Goal: Use online tool/utility: Utilize a website feature to perform a specific function

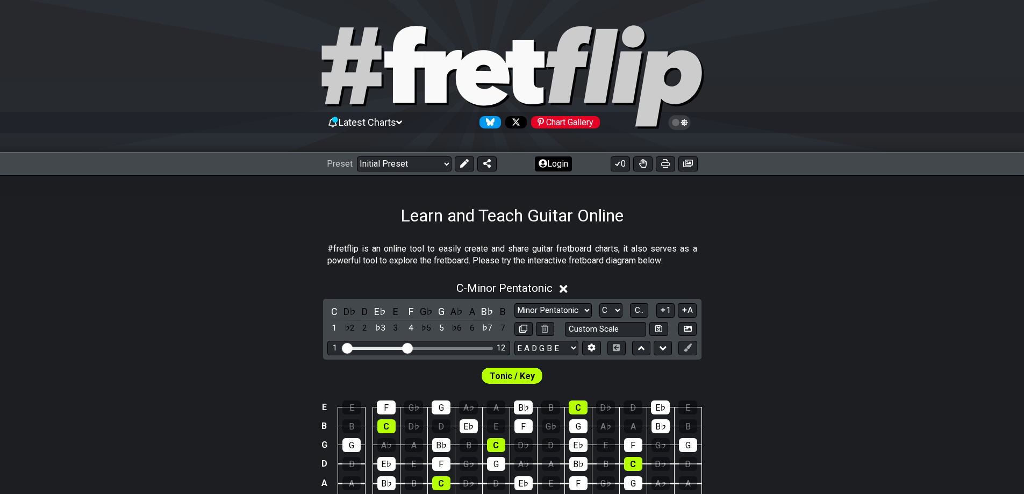
click at [554, 161] on button "Login" at bounding box center [553, 163] width 37 height 15
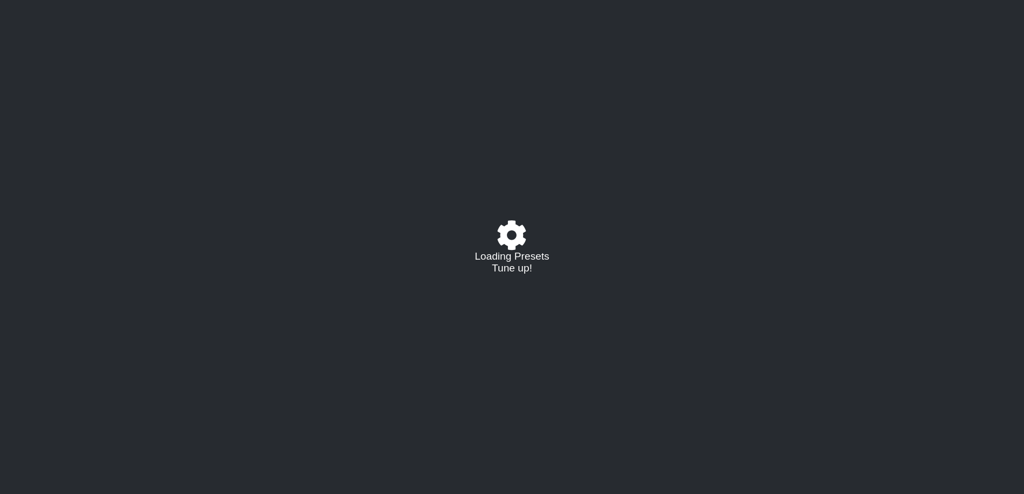
select select "C"
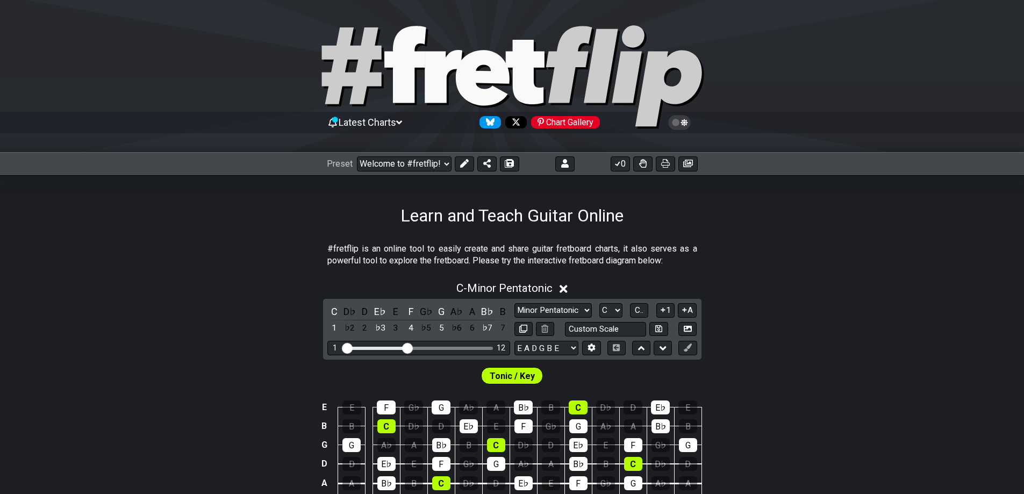
click at [398, 173] on div "Preset Welcome to #fretflip! Initial Preset Custom Preset D Standard F Aeolian …" at bounding box center [512, 164] width 1024 height 24
click at [397, 165] on select "Welcome to #fretflip! Initial Preset Custom Preset D Standard F Aeolian D Stand…" at bounding box center [404, 163] width 95 height 15
click at [418, 160] on select "Welcome to #fretflip! Initial Preset Custom Preset D Standard F Aeolian D Stand…" at bounding box center [404, 163] width 95 height 15
click at [357, 156] on select "Welcome to #fretflip! Initial Preset Custom Preset D Standard F Aeolian D Stand…" at bounding box center [404, 163] width 95 height 15
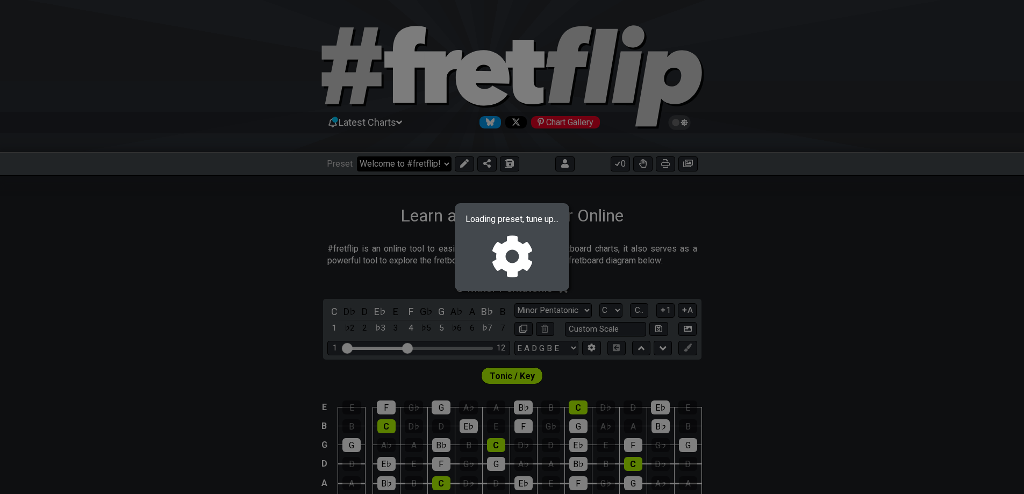
select select "/02ZHLRTH"
select select "A"
select select "Mixolydian"
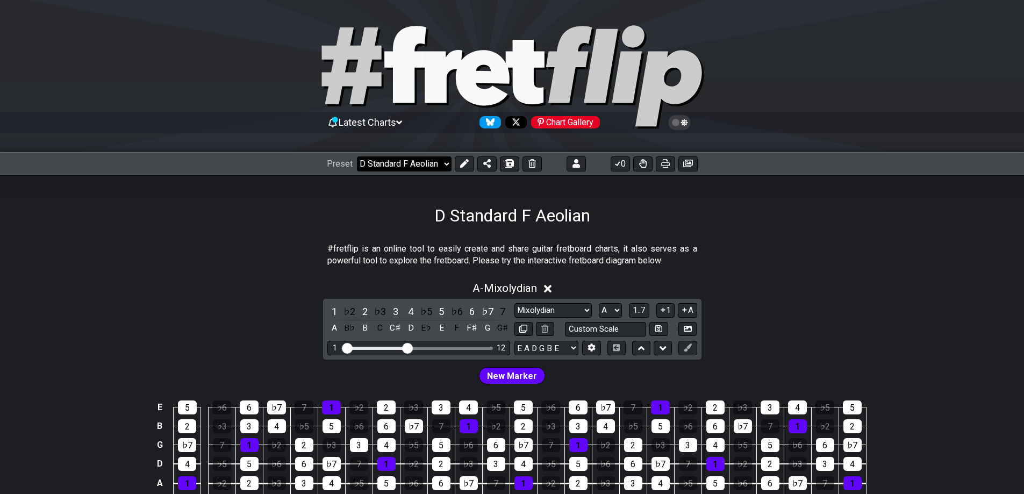
click at [413, 158] on select "Welcome to #fretflip! Initial Preset Custom Preset D Standard F Aeolian D Stand…" at bounding box center [404, 163] width 95 height 15
click at [357, 156] on select "Welcome to #fretflip! Initial Preset Custom Preset D Standard F Aeolian D Stand…" at bounding box center [404, 163] width 95 height 15
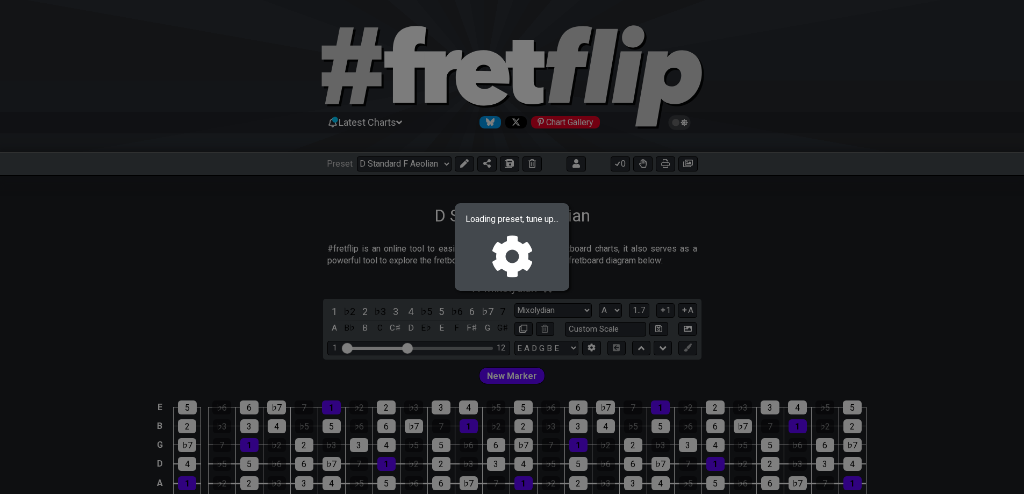
select select "/02EZQGT7"
select select "F"
select select "Minor / Aeolian"
select select "D G C F A D"
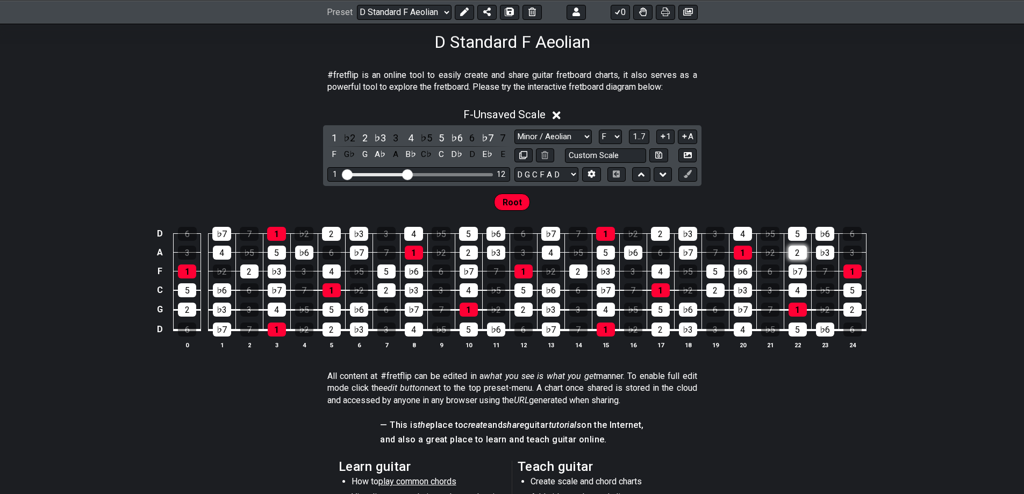
scroll to position [179, 0]
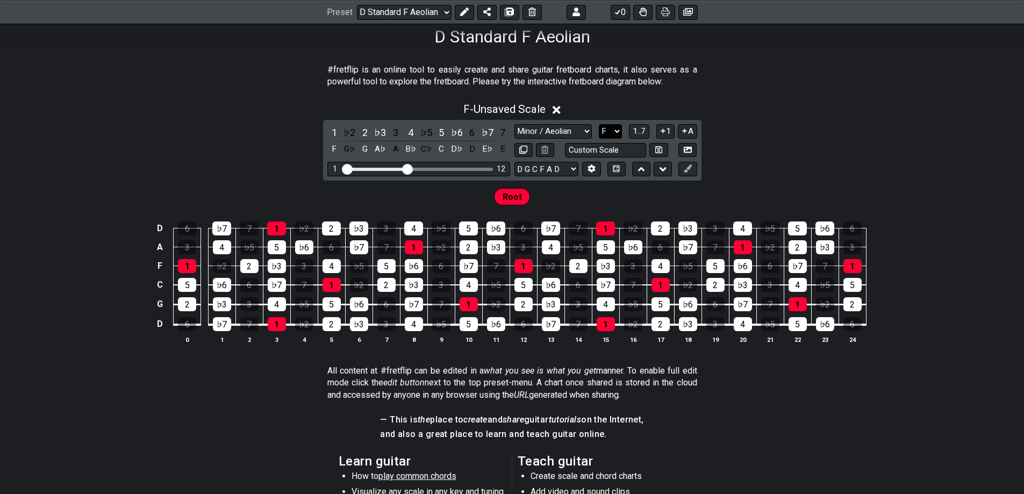
click at [610, 130] on select "A♭ A A♯ B♭ B C C♯ D♭ D D♯ E♭ E F F♯ G♭ G G♯" at bounding box center [610, 131] width 23 height 15
select select "A"
click at [599, 124] on select "A♭ A A♯ B♭ B C C♯ D♭ D D♯ E♭ E F F♯ G♭ G G♯" at bounding box center [610, 131] width 23 height 15
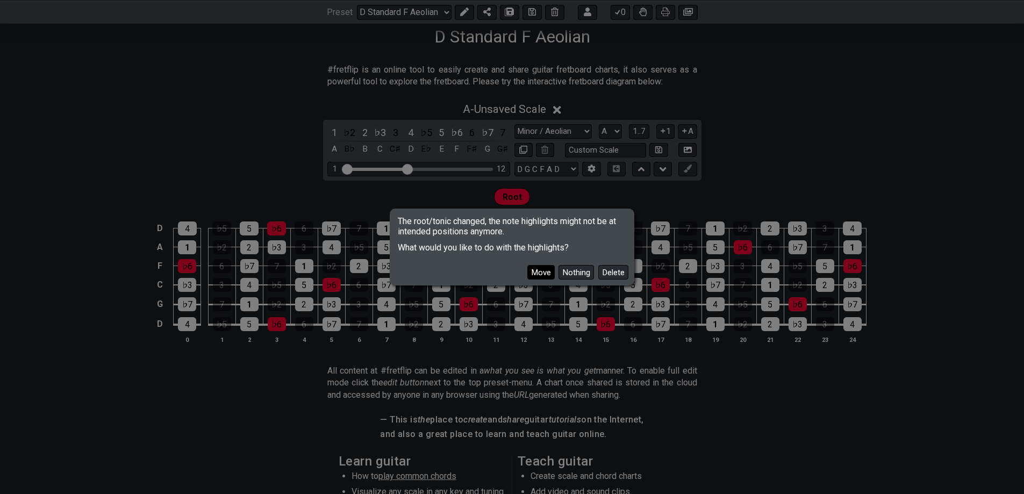
click at [542, 272] on button "Move" at bounding box center [540, 272] width 27 height 15
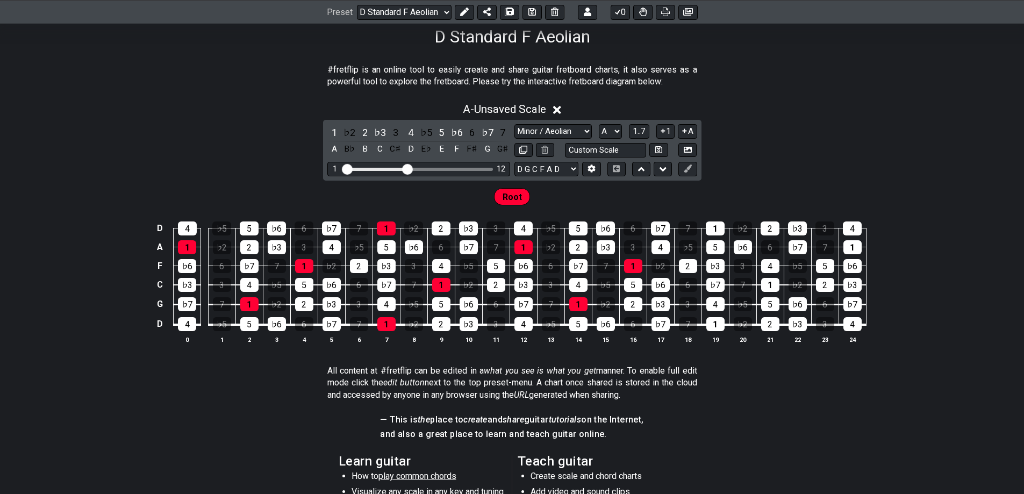
click at [506, 196] on span "Root" at bounding box center [511, 197] width 19 height 16
click at [517, 201] on span "Root" at bounding box center [511, 197] width 19 height 16
click at [468, 11] on button at bounding box center [464, 11] width 19 height 15
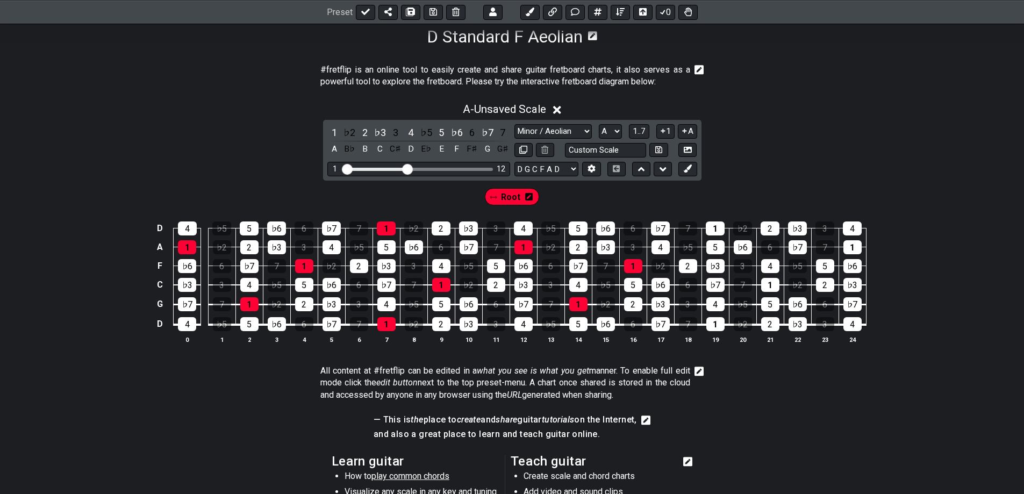
click at [508, 194] on span "Root" at bounding box center [510, 197] width 19 height 16
click at [772, 280] on div "1" at bounding box center [770, 285] width 18 height 14
click at [719, 322] on div "1" at bounding box center [715, 324] width 18 height 14
click at [717, 222] on div "1" at bounding box center [714, 228] width 19 height 14
click at [849, 245] on div "1" at bounding box center [852, 247] width 18 height 14
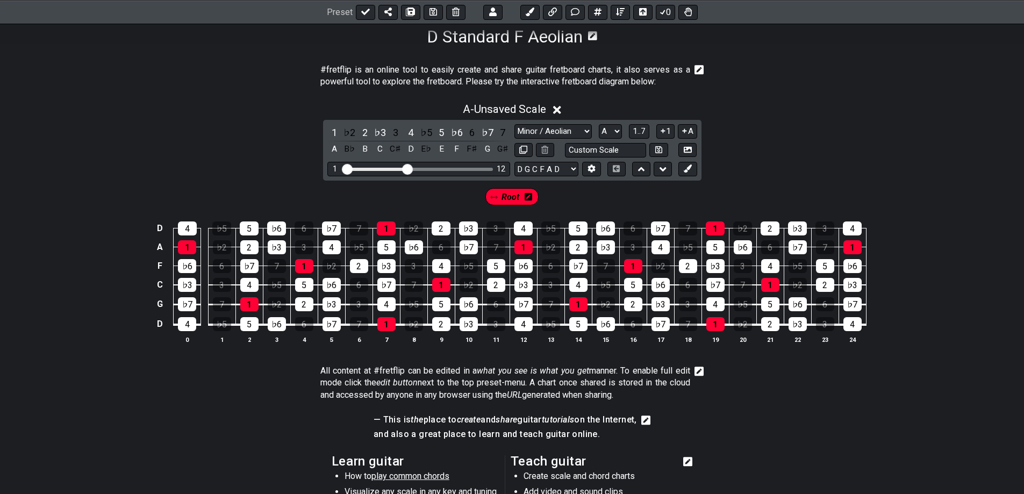
click at [856, 148] on div "A - Unsaved Scale 1 ♭2 2 ♭3 3 4 ♭5 5 ♭6 6 ♭7 7 A B♭ B C C♯ D E♭ E F F♯ G G♯ Min…" at bounding box center [512, 227] width 1024 height 262
click at [532, 165] on select "D G C F A D E A D G B E E A D G B E B E A D F♯ B A D G C E A D A D G B E E♭ A♭ …" at bounding box center [546, 169] width 64 height 15
select select "E A D G B E"
click at [514, 162] on select "D G C F A D E A D G B E E A D G B E B E A D F♯ B A D G C E A D A D G B E E♭ A♭ …" at bounding box center [546, 169] width 64 height 15
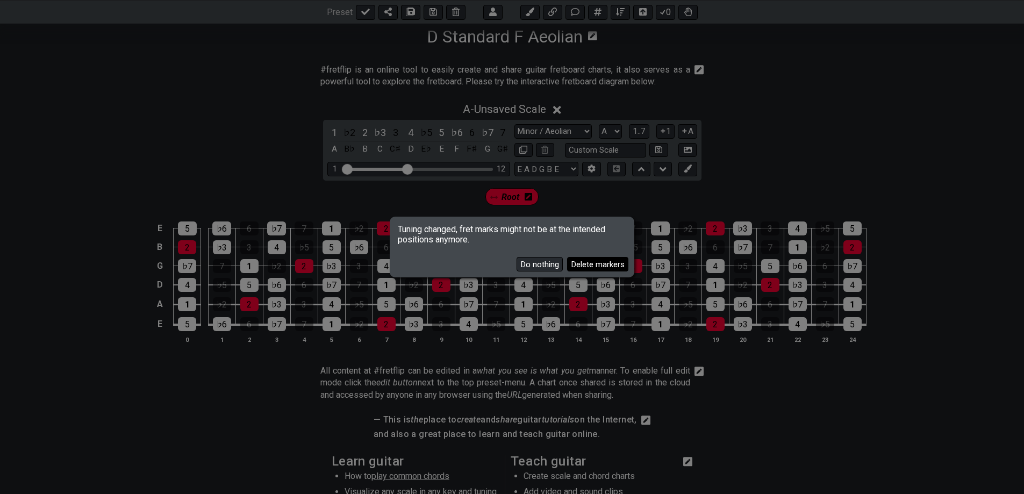
click at [584, 265] on button "Delete markers" at bounding box center [597, 264] width 61 height 15
